Goal: Task Accomplishment & Management: Use online tool/utility

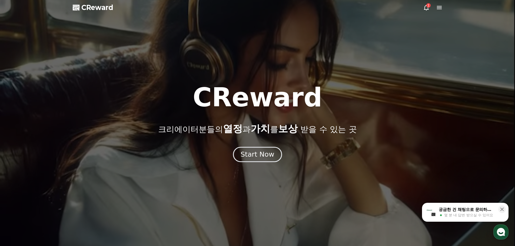
click at [250, 152] on div "Start Now" at bounding box center [257, 154] width 34 height 9
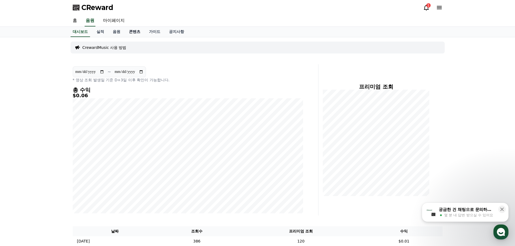
click at [136, 33] on link "콘텐츠" at bounding box center [135, 32] width 20 height 10
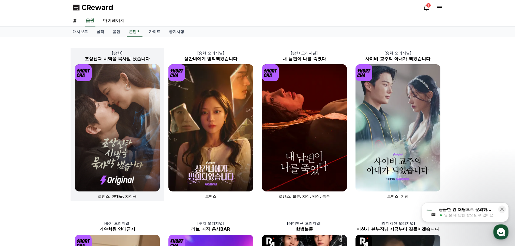
click at [86, 59] on h2 "조상신과 시댁을 묵사발 냈습니다" at bounding box center [117, 59] width 93 height 6
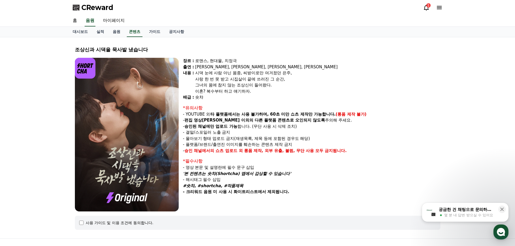
select select
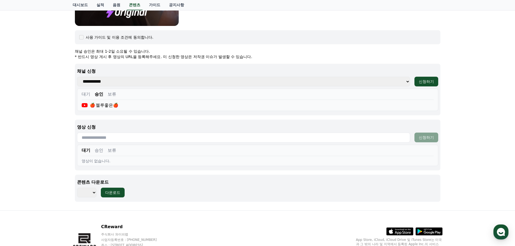
scroll to position [217, 0]
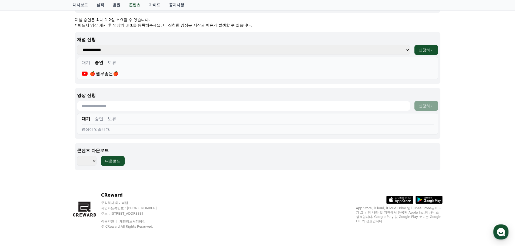
click at [99, 118] on button "승인" at bounding box center [99, 119] width 9 height 6
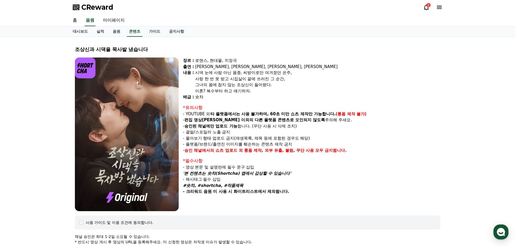
scroll to position [0, 0]
drag, startPoint x: 75, startPoint y: 49, endPoint x: 149, endPoint y: 50, distance: 74.3
click at [149, 50] on div "조상[DEMOGRAPHIC_DATA]과 시댁을 묵사발 냈습니다 장르 : 로맨스, 현대물, 치정극 출연 : [PERSON_NAME], [PERS…" at bounding box center [258, 228] width 370 height 373
copy div "조상신과 시댁을 묵사발 냈습니다"
